Goal: Obtain resource: Download file/media

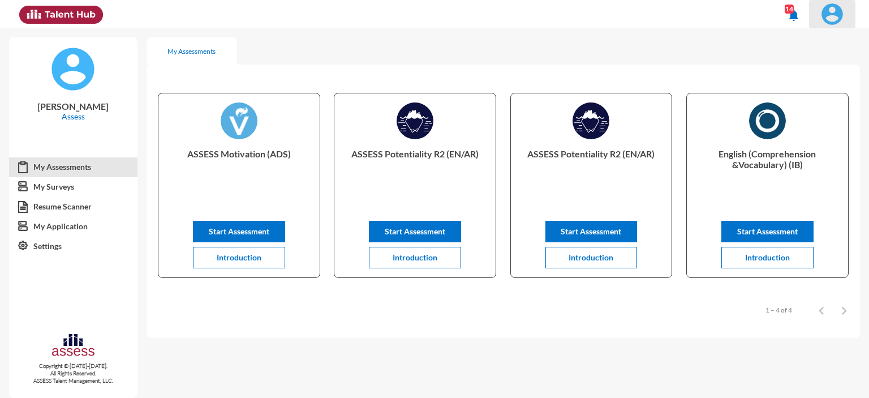
click at [837, 17] on img at bounding box center [832, 14] width 23 height 23
click at [834, 7] on img at bounding box center [832, 14] width 23 height 23
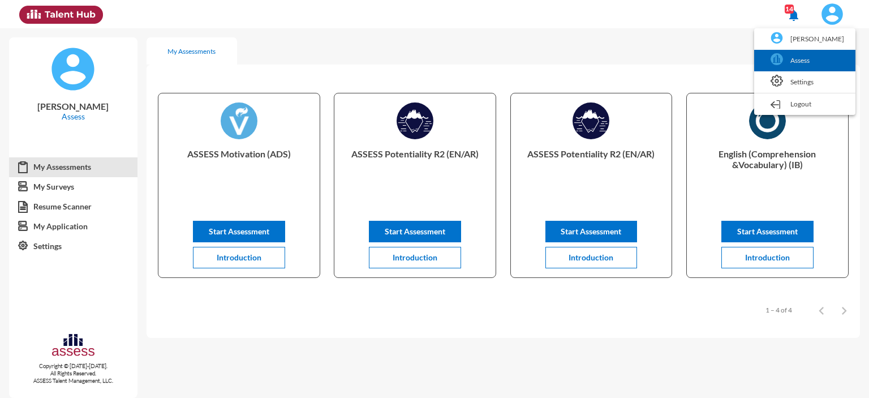
click at [815, 58] on link "Assess" at bounding box center [805, 60] width 90 height 21
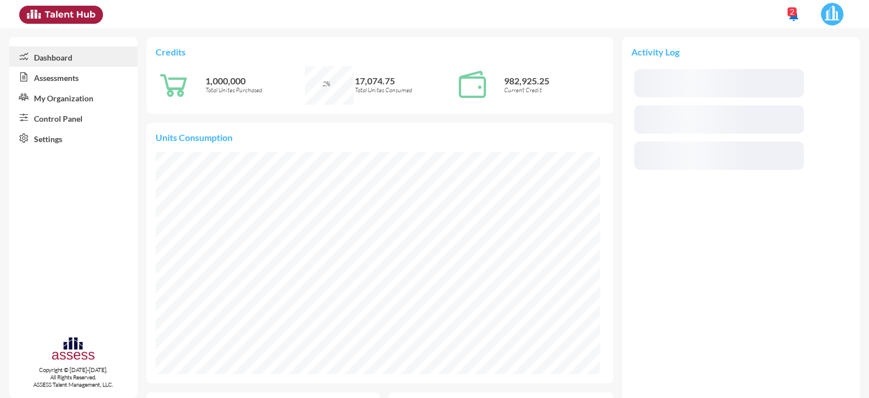
scroll to position [100, 213]
click at [65, 126] on link "Control Panel" at bounding box center [73, 117] width 128 height 20
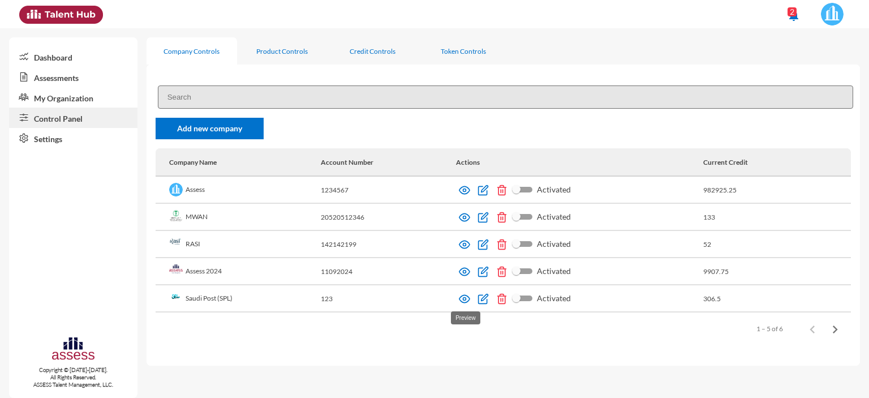
click at [462, 300] on img at bounding box center [464, 298] width 11 height 11
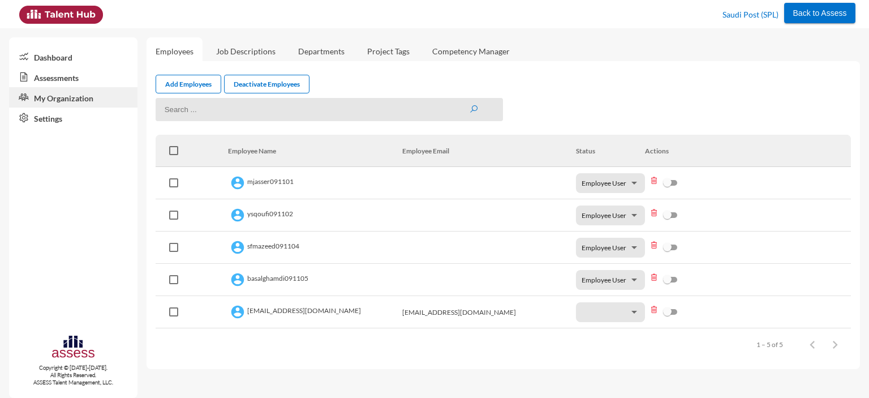
click at [57, 81] on link "Assessments" at bounding box center [73, 77] width 128 height 20
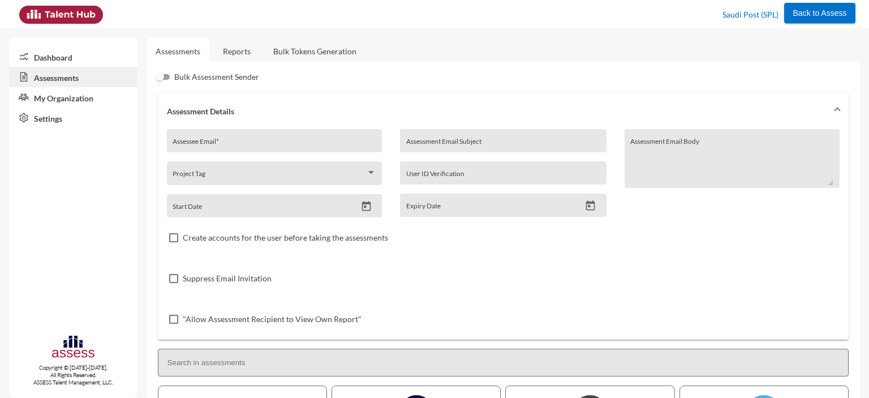
click at [236, 51] on link "Reports" at bounding box center [237, 51] width 46 height 28
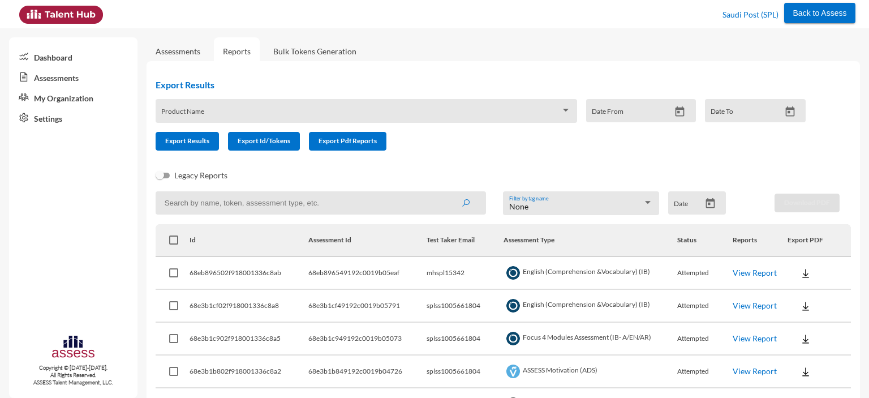
click at [243, 201] on input at bounding box center [321, 202] width 330 height 23
paste input "mhspl15342"
type input "mhspl15342"
click at [447, 192] on button "submit" at bounding box center [465, 202] width 36 height 20
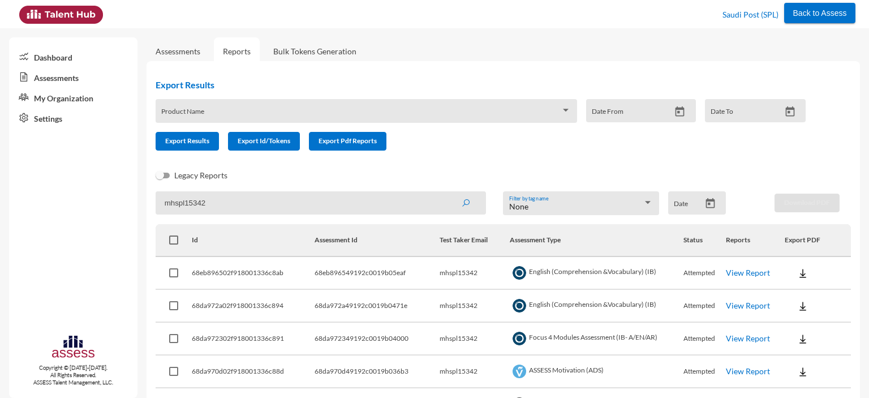
click at [414, 106] on div "Product Name" at bounding box center [366, 114] width 410 height 18
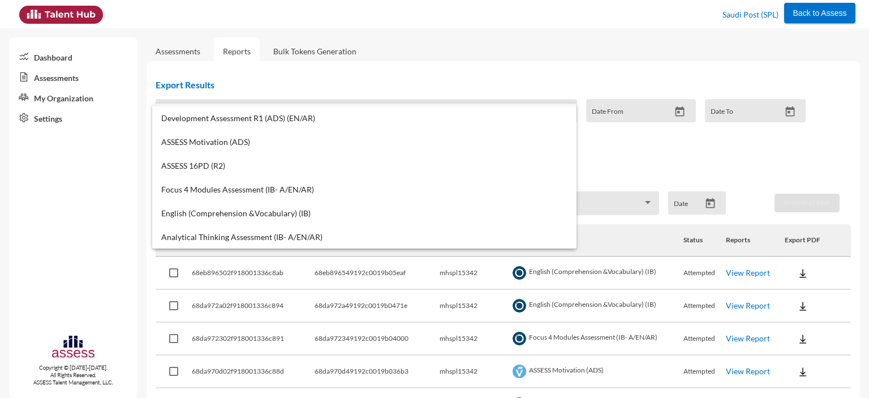
scroll to position [91, 0]
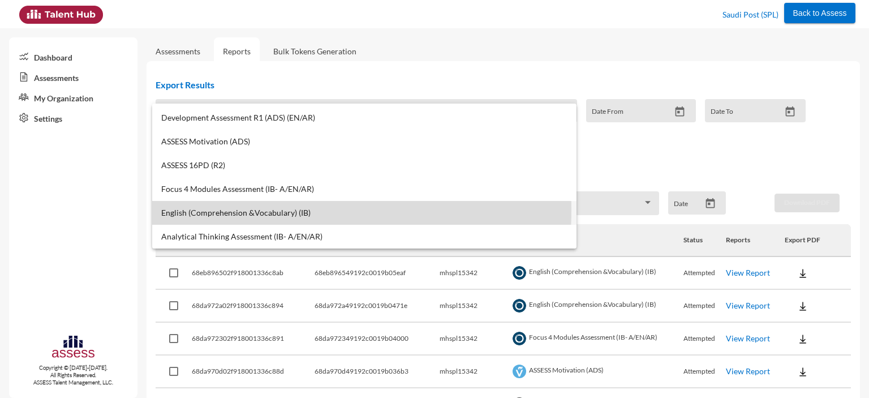
click at [259, 210] on span "English (Comprehension &Vocabulary) (IB)" at bounding box center [364, 212] width 406 height 9
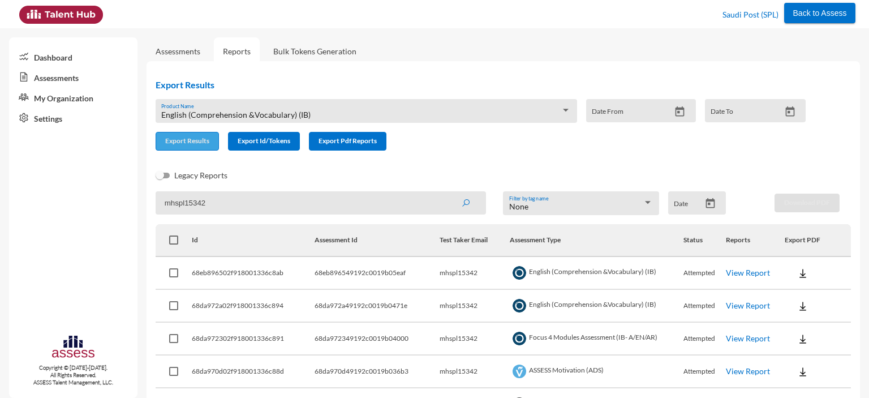
click at [192, 142] on span "Export Results" at bounding box center [187, 140] width 44 height 8
drag, startPoint x: 217, startPoint y: 200, endPoint x: 163, endPoint y: 206, distance: 54.6
click at [163, 206] on input "mhspl15342" at bounding box center [321, 202] width 330 height 23
